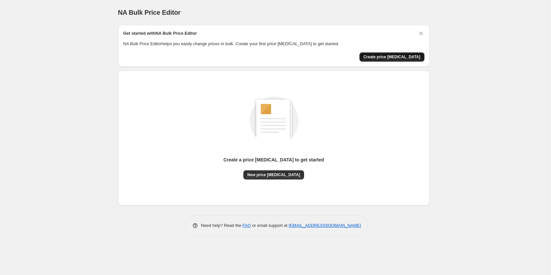
click at [412, 57] on span "Create price change job" at bounding box center [391, 56] width 57 height 5
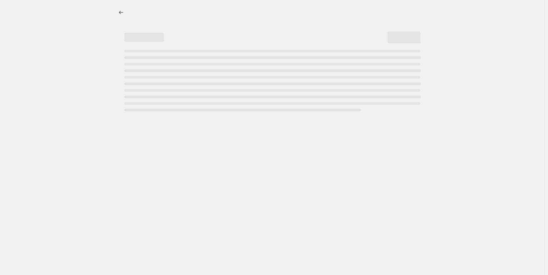
select select "percentage"
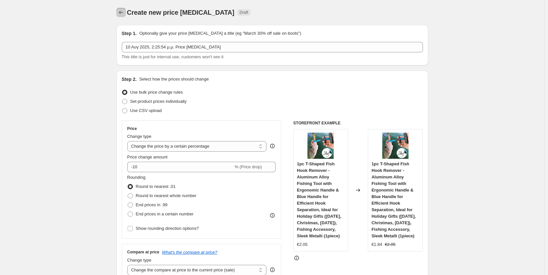
click at [123, 13] on icon "Price change jobs" at bounding box center [121, 12] width 7 height 7
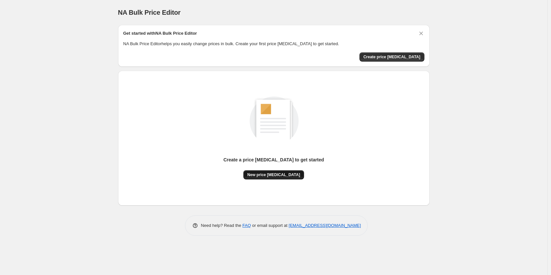
click at [277, 172] on span "New price change job" at bounding box center [273, 174] width 53 height 5
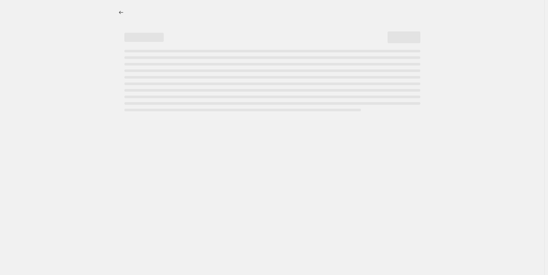
select select "percentage"
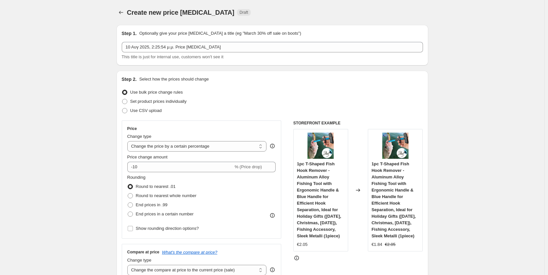
scroll to position [98, 0]
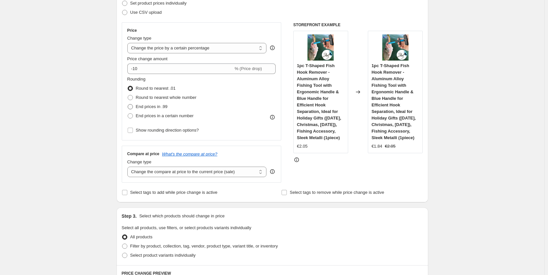
click at [131, 107] on span at bounding box center [130, 106] width 5 height 5
click at [128, 105] on input "End prices in .99" at bounding box center [128, 104] width 0 height 0
radio input "true"
click at [432, 106] on div "Create new price change job. This page is ready Create new price change job Dra…" at bounding box center [272, 258] width 544 height 712
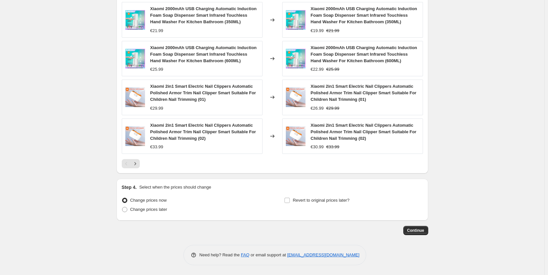
scroll to position [437, 0]
click at [137, 163] on icon "Next" at bounding box center [135, 164] width 7 height 7
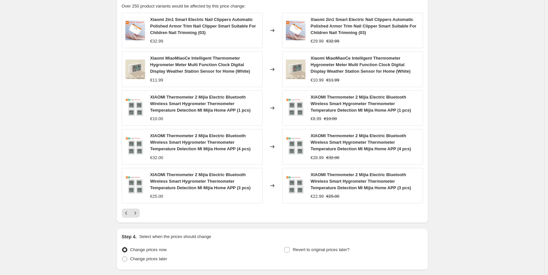
scroll to position [424, 0]
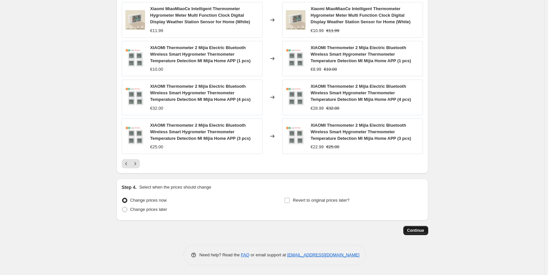
click at [422, 231] on span "Continue" at bounding box center [415, 230] width 17 height 5
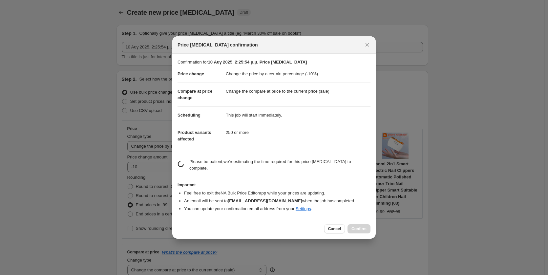
scroll to position [0, 0]
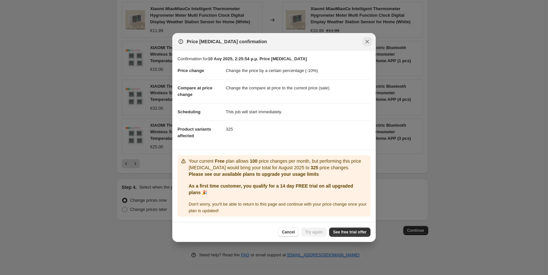
click at [366, 38] on icon "Close" at bounding box center [367, 41] width 7 height 7
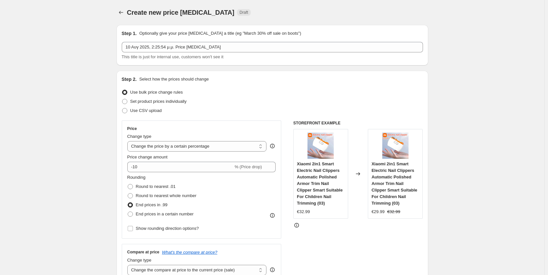
scroll to position [424, 0]
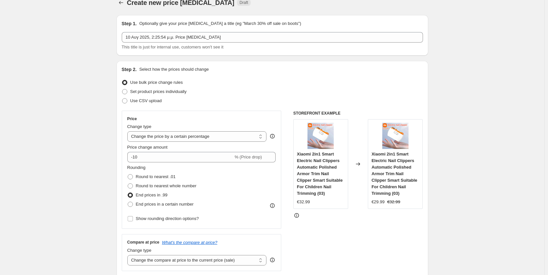
scroll to position [0, 0]
